Goal: Check status: Check status

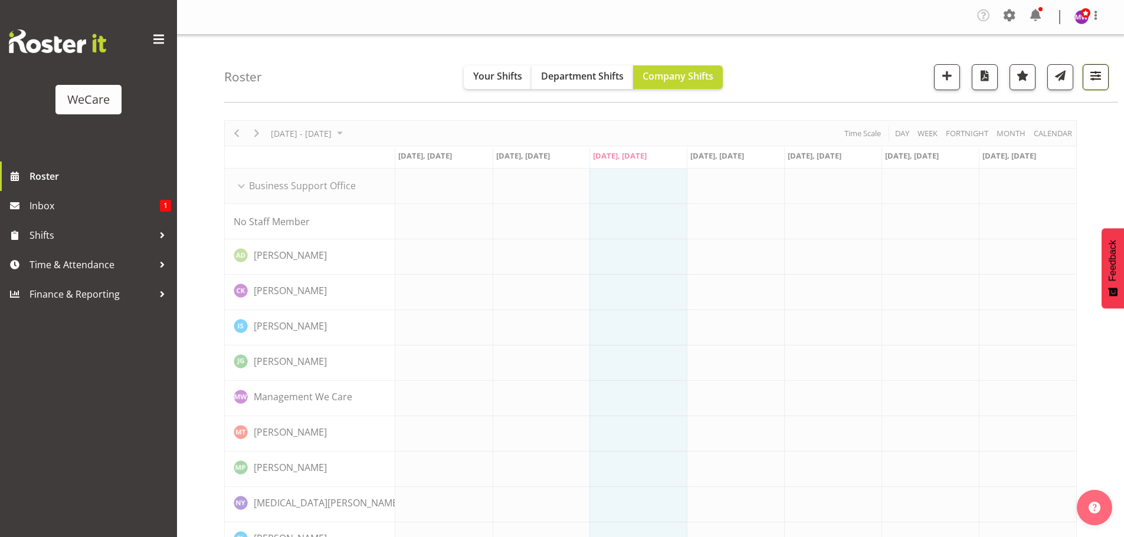
click at [1095, 78] on span "button" at bounding box center [1095, 75] width 15 height 15
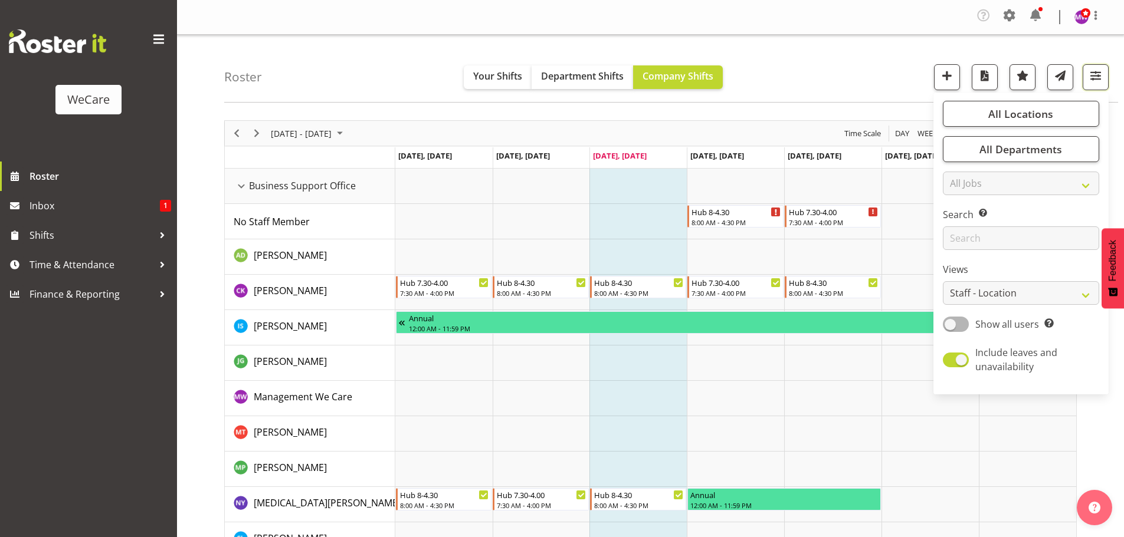
scroll to position [59, 0]
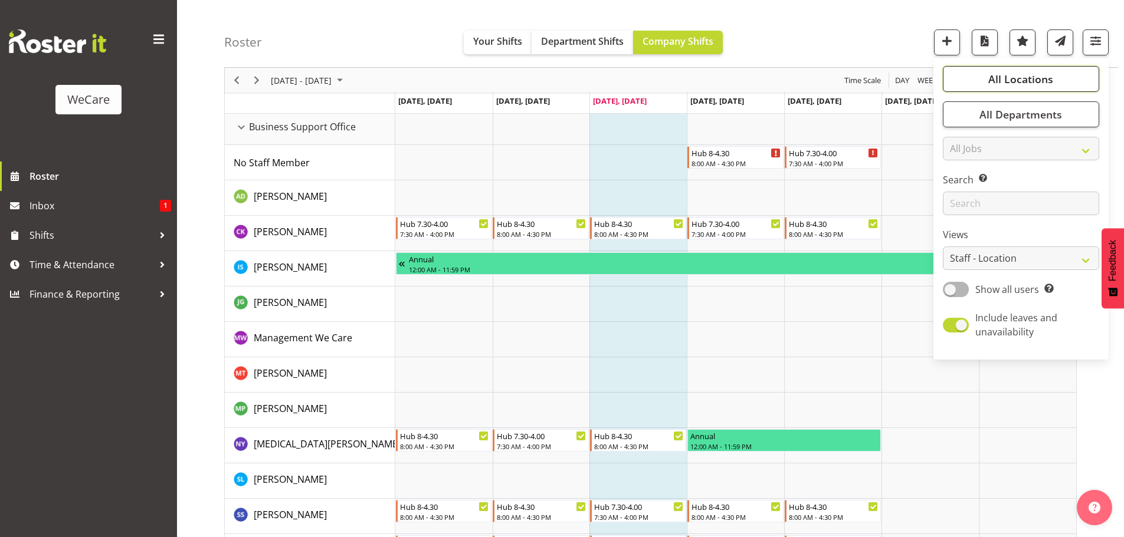
click at [1041, 83] on span "All Locations" at bounding box center [1020, 79] width 65 height 14
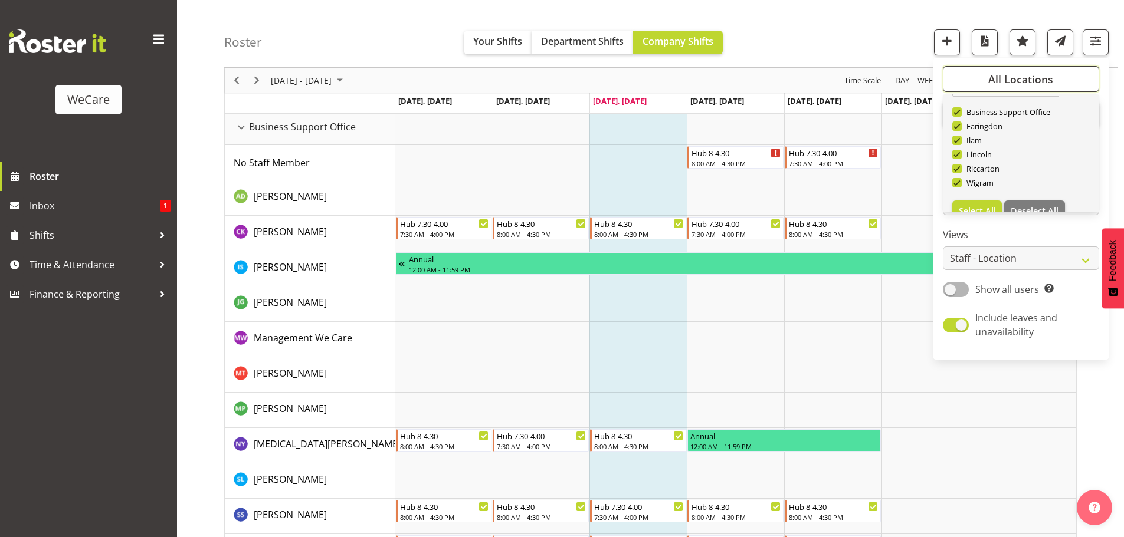
scroll to position [42, 0]
click at [1034, 192] on span "Deselect All" at bounding box center [1035, 193] width 48 height 11
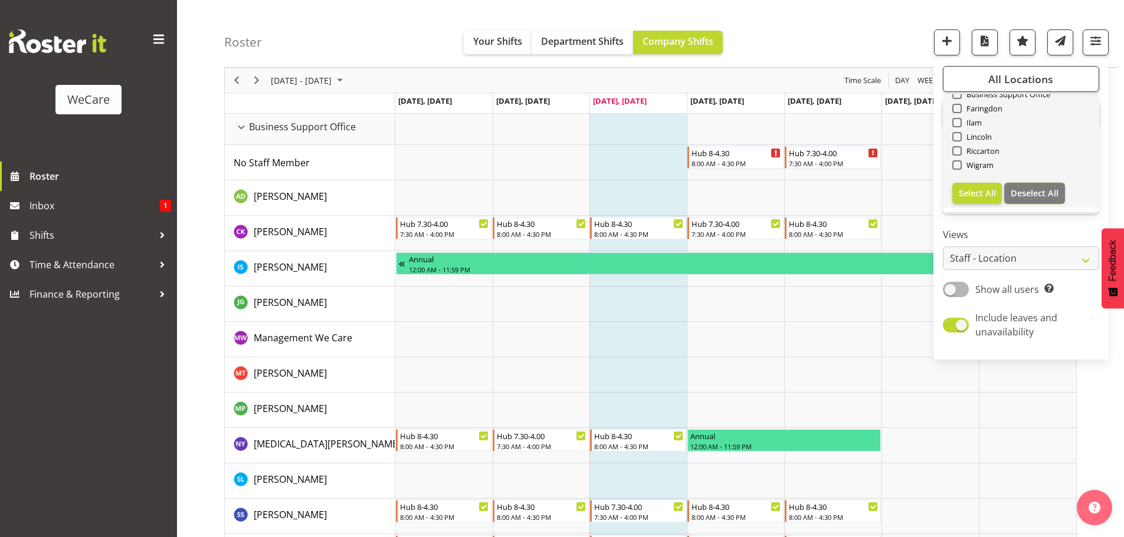
checkbox input "false"
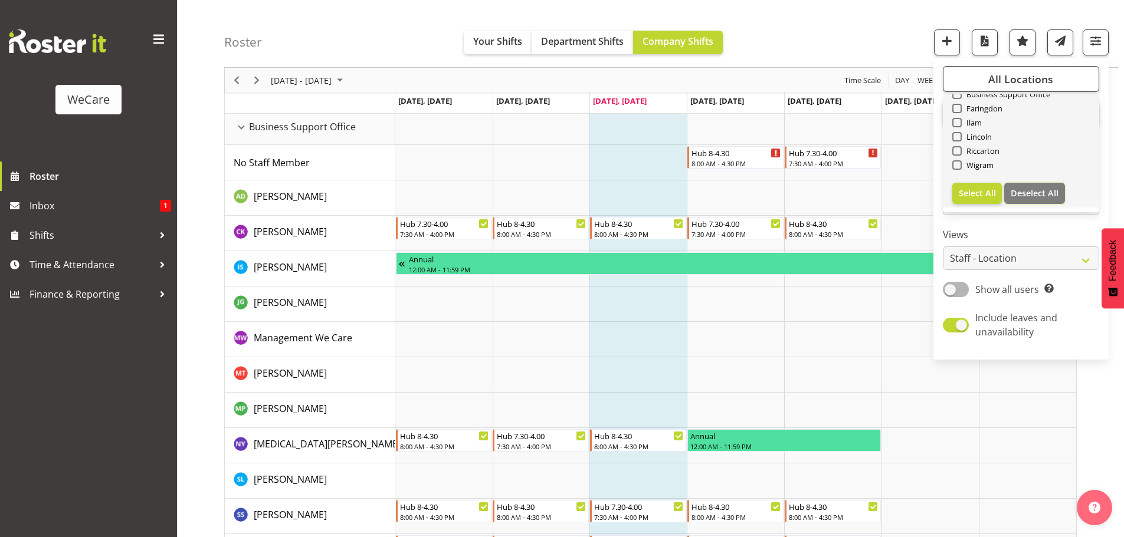
checkbox input "false"
click at [958, 123] on span at bounding box center [956, 122] width 9 height 9
click at [958, 123] on input "Ilam" at bounding box center [956, 123] width 8 height 8
checkbox input "true"
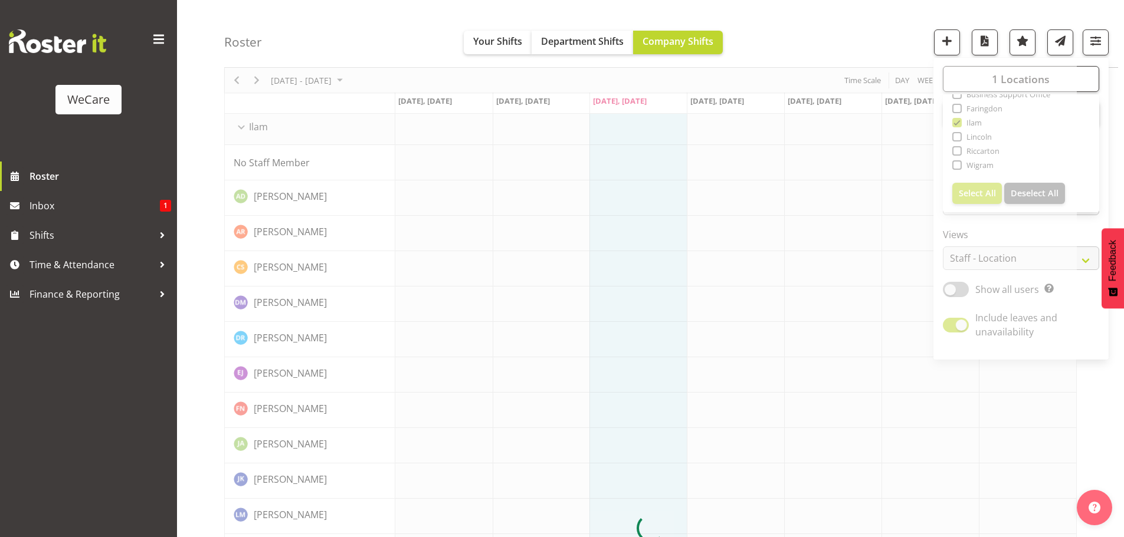
click at [811, 32] on div "Roster Your Shifts Department Shifts Company Shifts 1 Locations Clear Business …" at bounding box center [671, 34] width 894 height 68
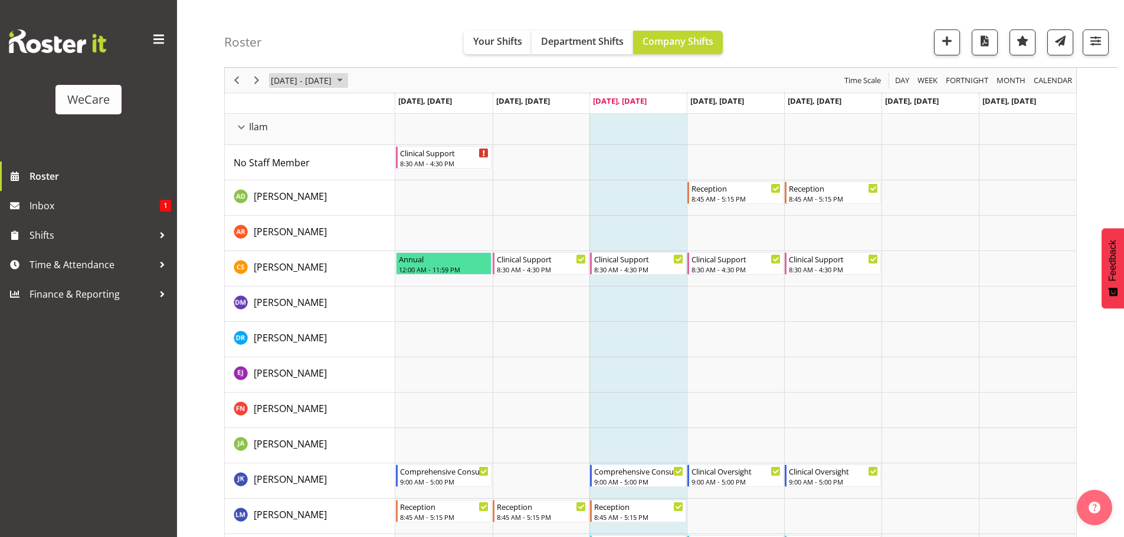
click at [303, 80] on span "[DATE] - [DATE]" at bounding box center [301, 80] width 63 height 15
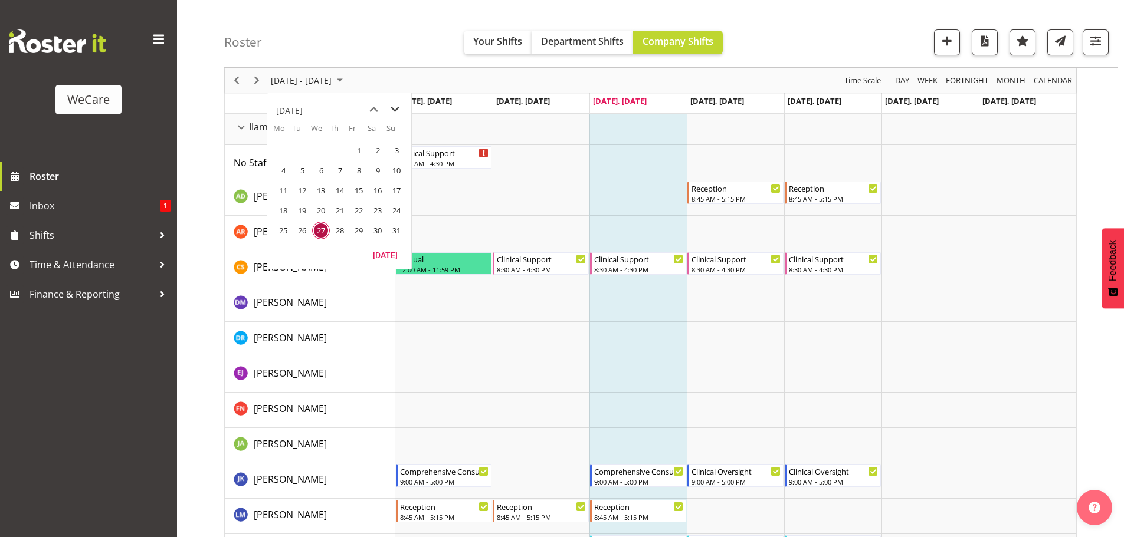
click at [389, 109] on span "next month" at bounding box center [395, 109] width 21 height 21
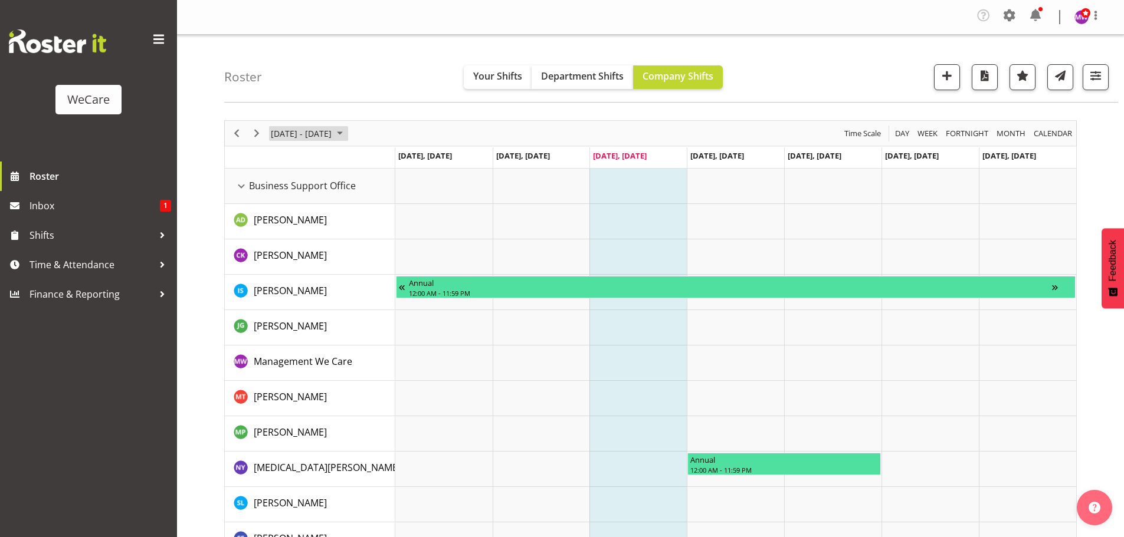
click at [332, 135] on span "[DATE] - [DATE]" at bounding box center [301, 133] width 63 height 15
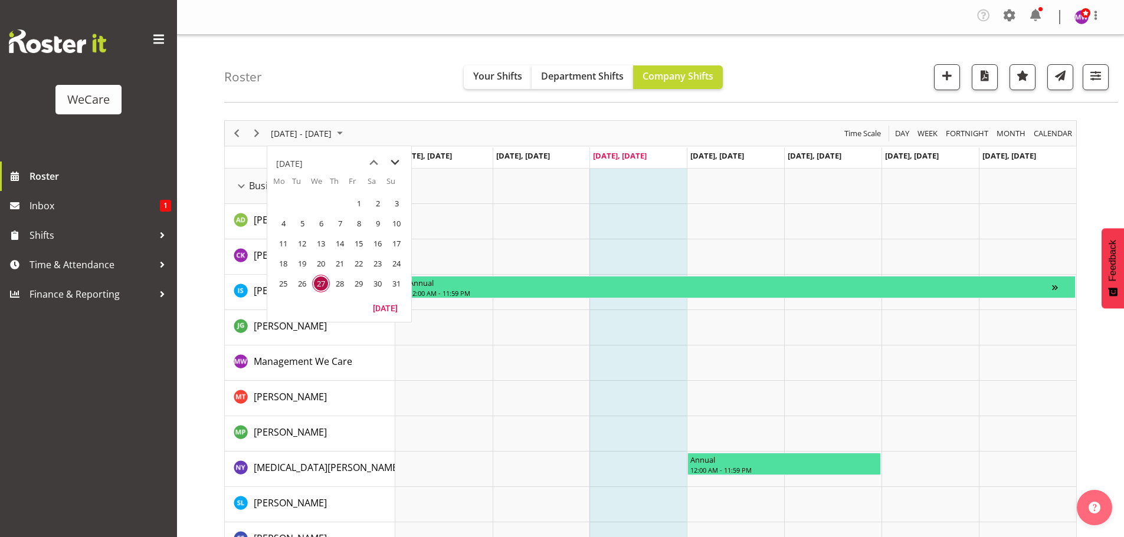
click at [395, 160] on span "next month" at bounding box center [395, 162] width 21 height 21
drag, startPoint x: 278, startPoint y: 284, endPoint x: 557, endPoint y: 137, distance: 315.3
click at [278, 284] on span "29" at bounding box center [283, 284] width 18 height 18
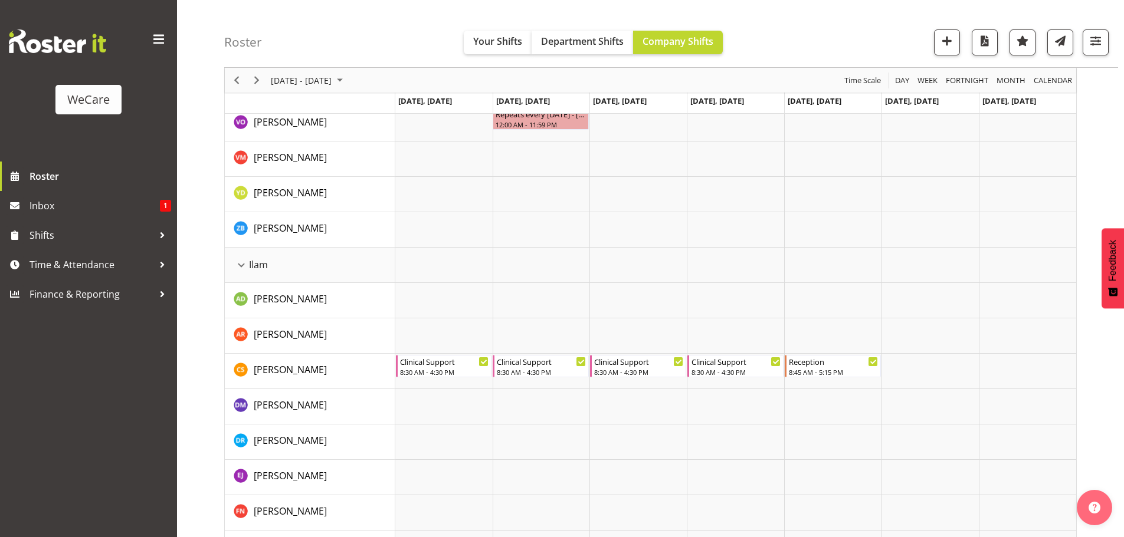
scroll to position [1180, 0]
